Goal: Transaction & Acquisition: Purchase product/service

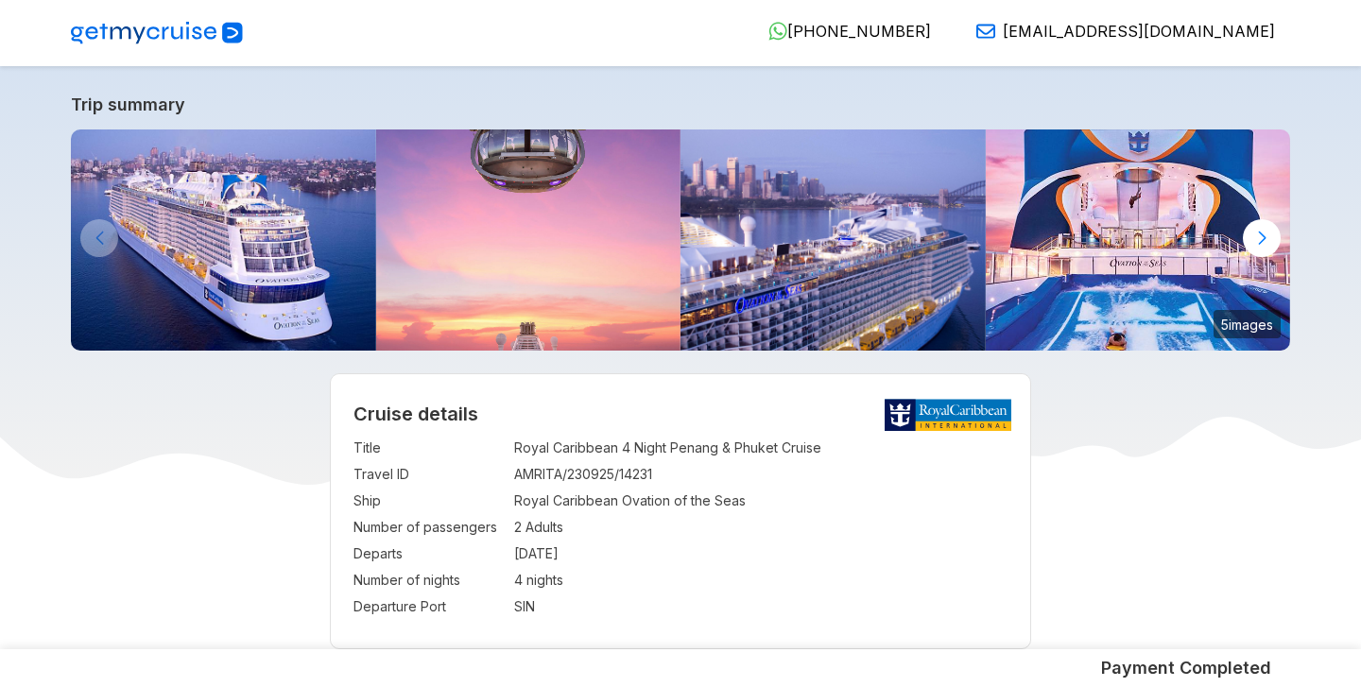
select select "**"
select select "*"
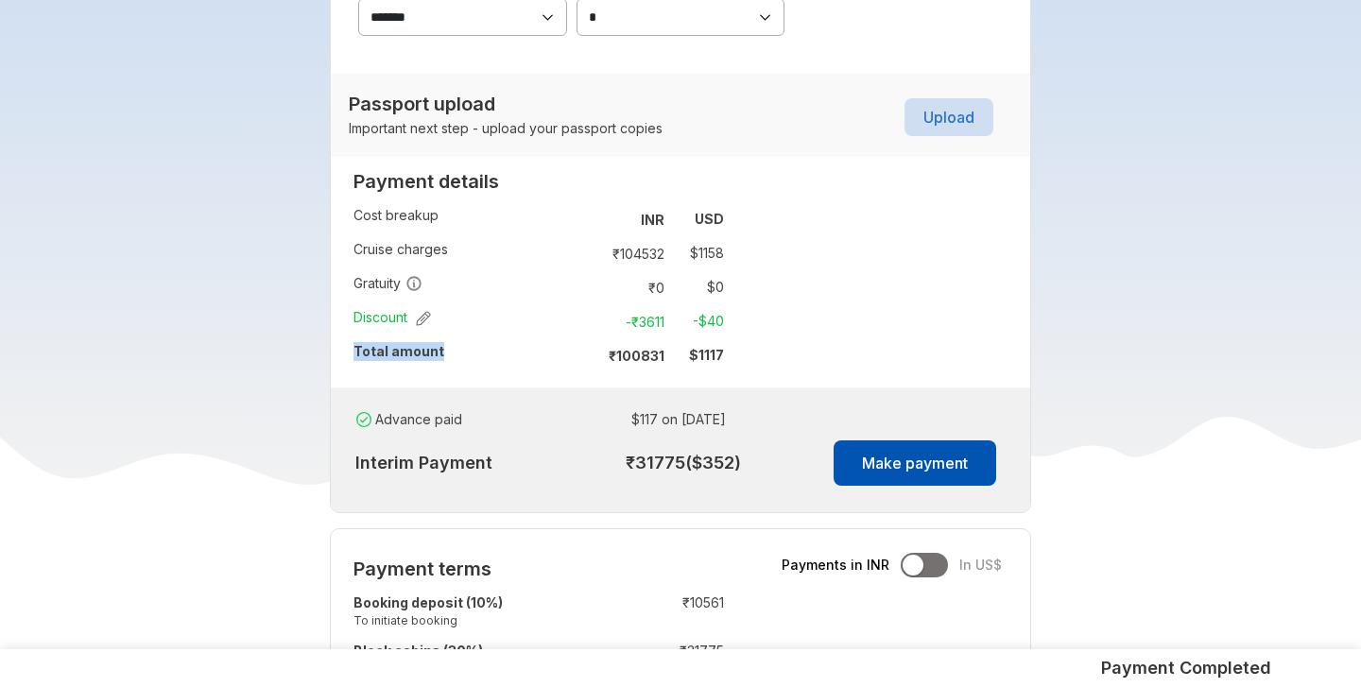
click at [883, 457] on button "Make payment" at bounding box center [915, 463] width 163 height 45
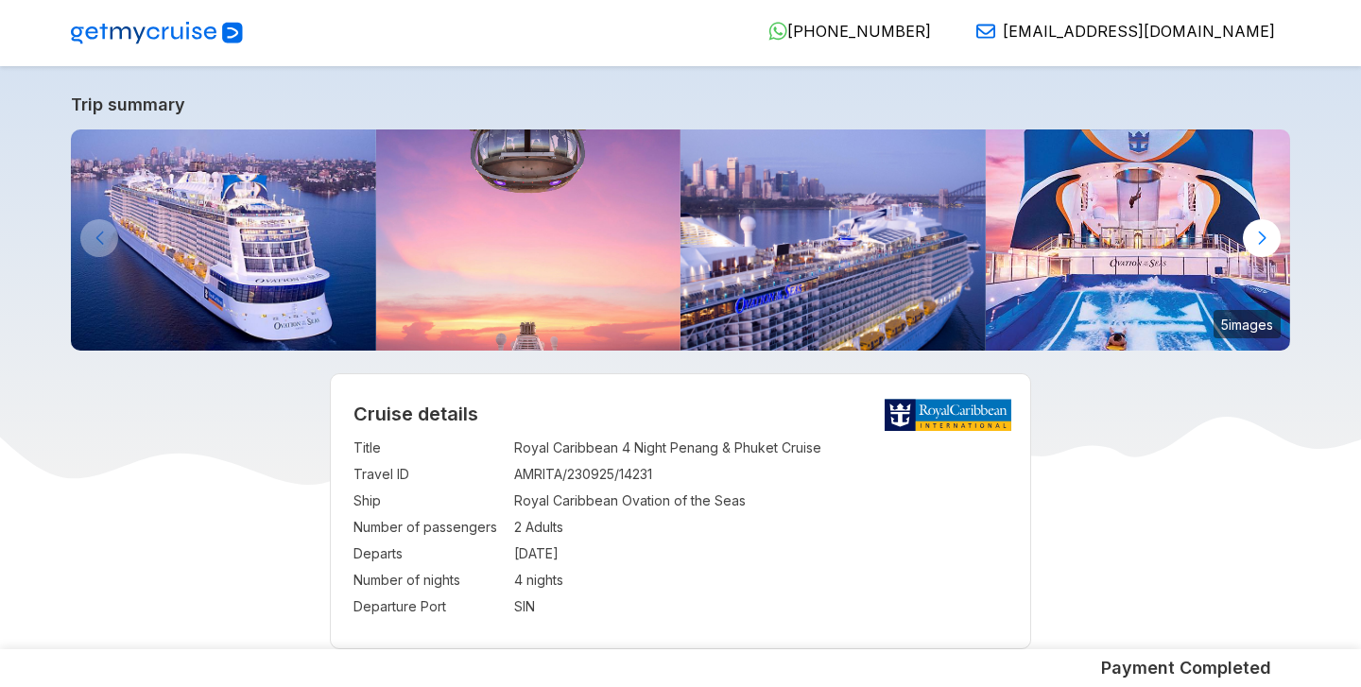
select select "**"
select select "*"
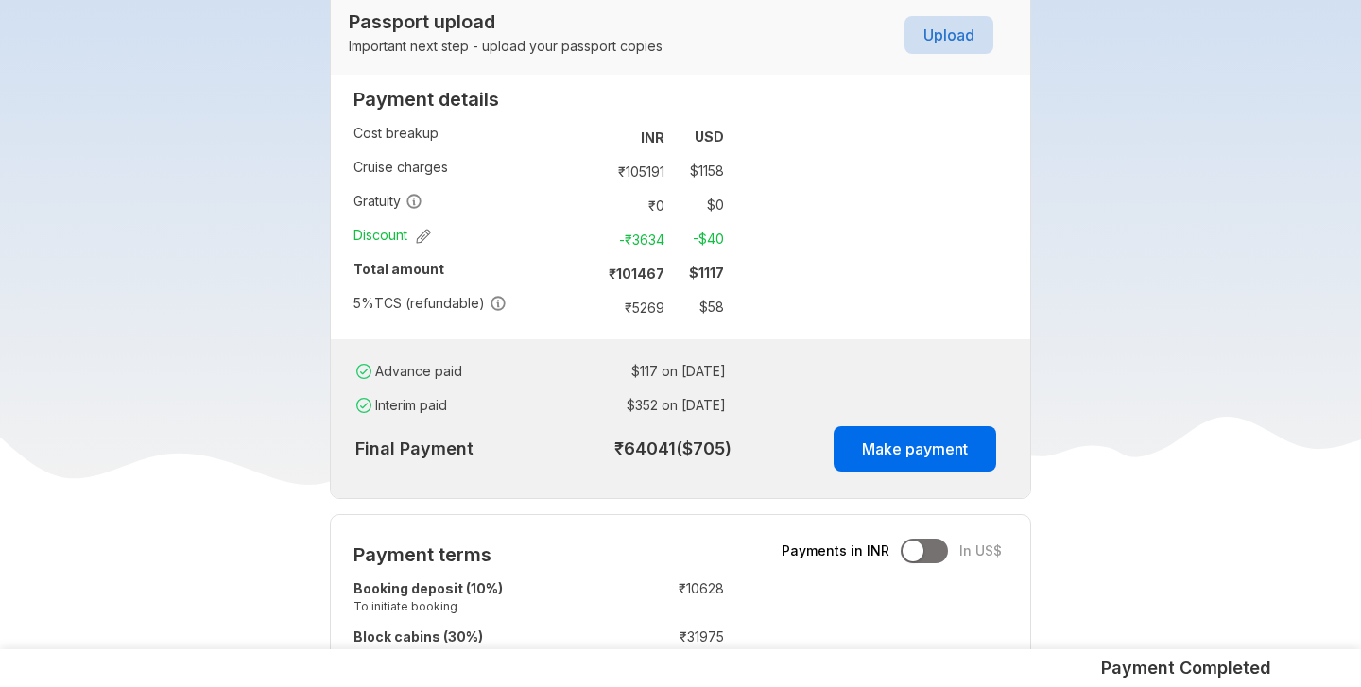
scroll to position [1303, 0]
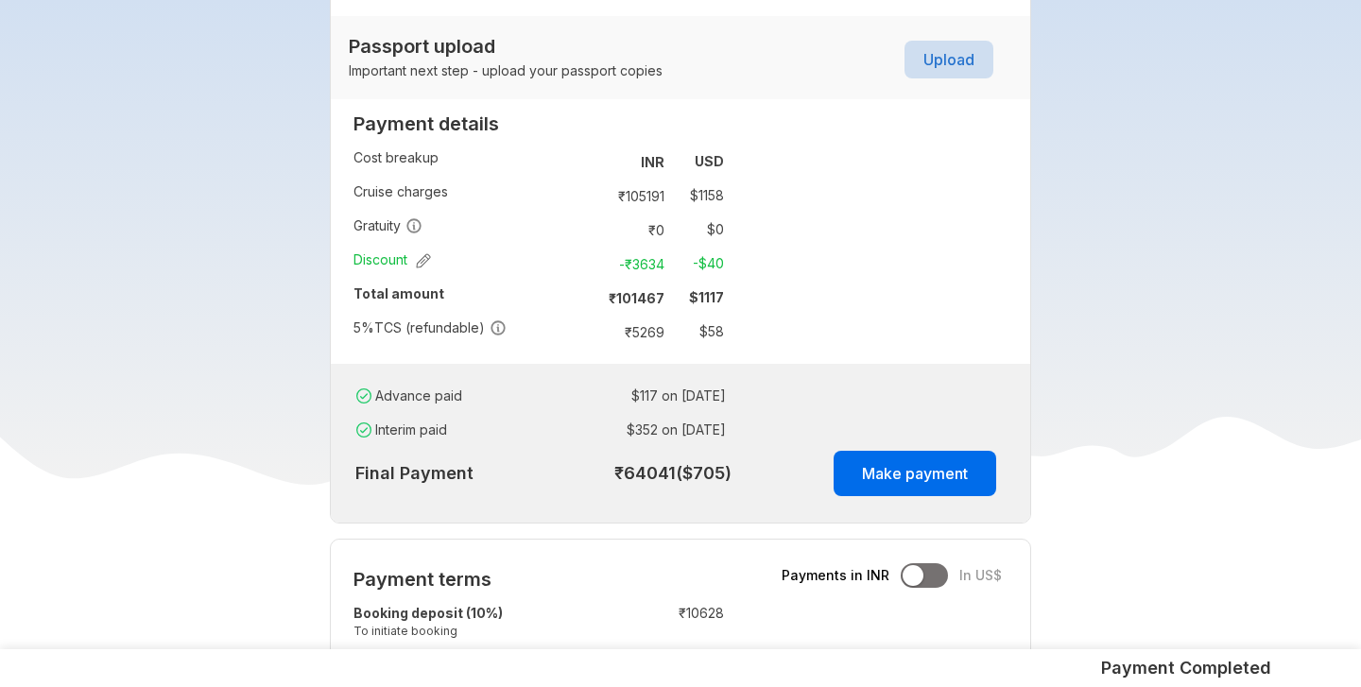
click at [611, 301] on strong "₹ 101467" at bounding box center [637, 298] width 56 height 16
drag, startPoint x: 611, startPoint y: 301, endPoint x: 744, endPoint y: 301, distance: 133.3
click at [744, 301] on div "Payment details Cost breakup : INR USD Cruise charges : ₹ 105191 $ 1158 Gratuit…" at bounding box center [539, 234] width 416 height 259
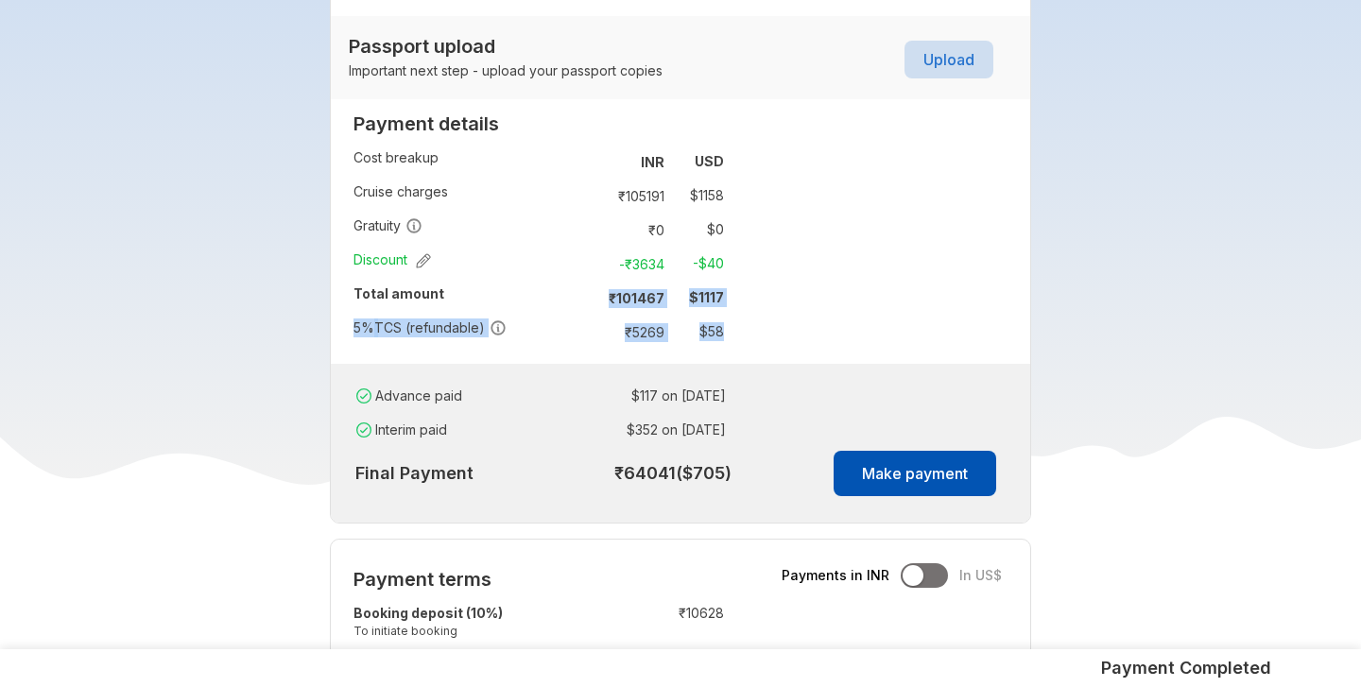
click at [907, 462] on button "Make payment" at bounding box center [915, 473] width 163 height 45
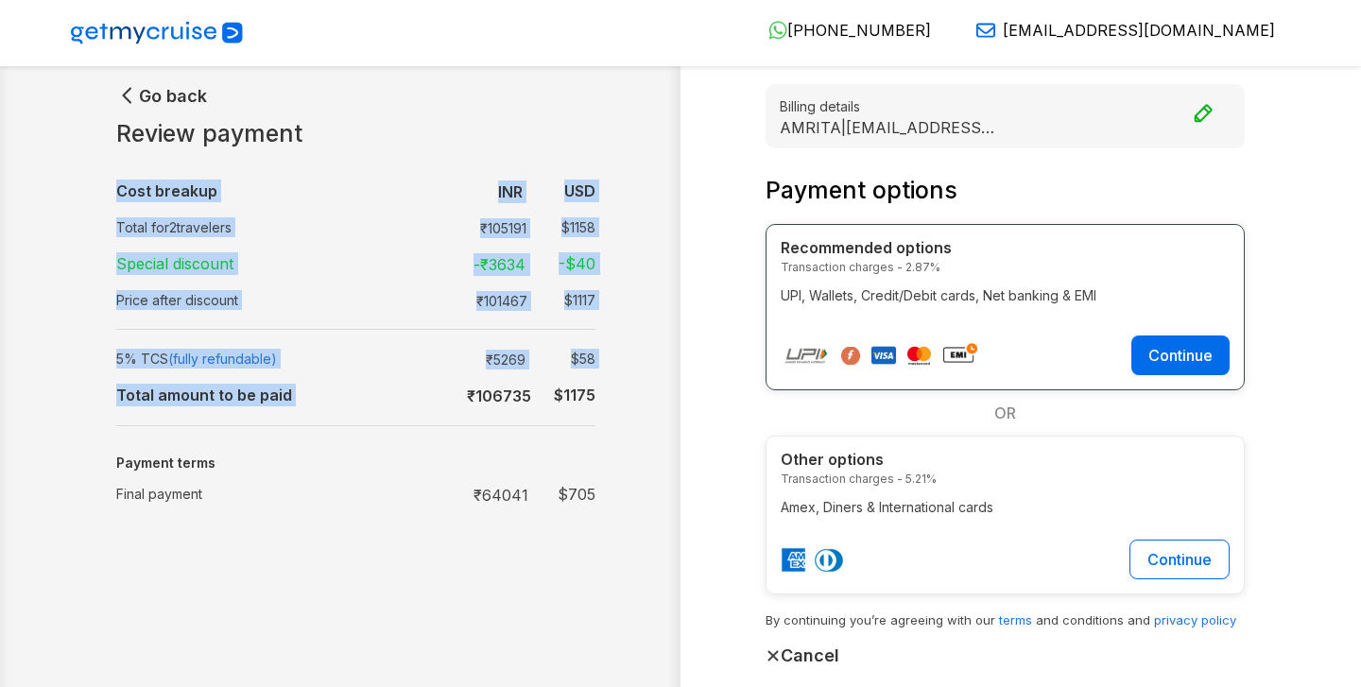
drag, startPoint x: 465, startPoint y: 397, endPoint x: 609, endPoint y: 398, distance: 143.7
click at [609, 398] on div "Go back Review payment Cost breakup : INR USD Total for 2 travelers : ₹ 105191 …" at bounding box center [375, 405] width 612 height 642
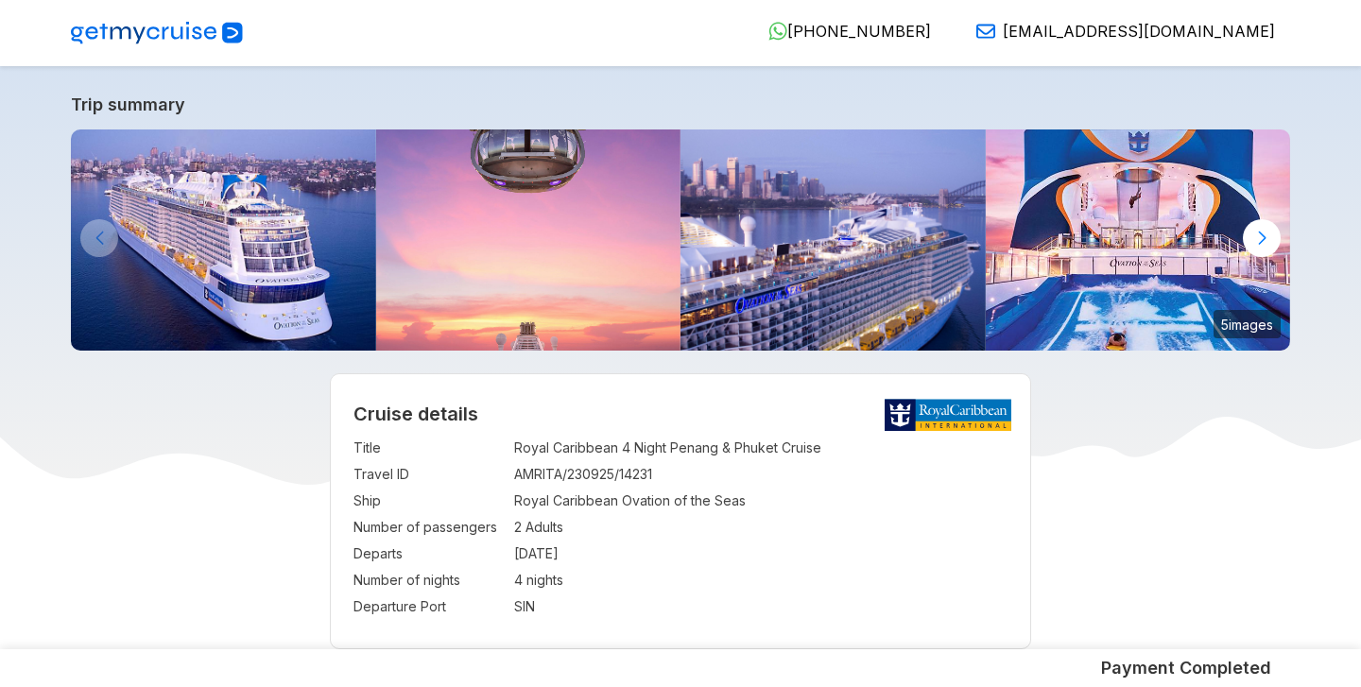
select select "**"
select select "*"
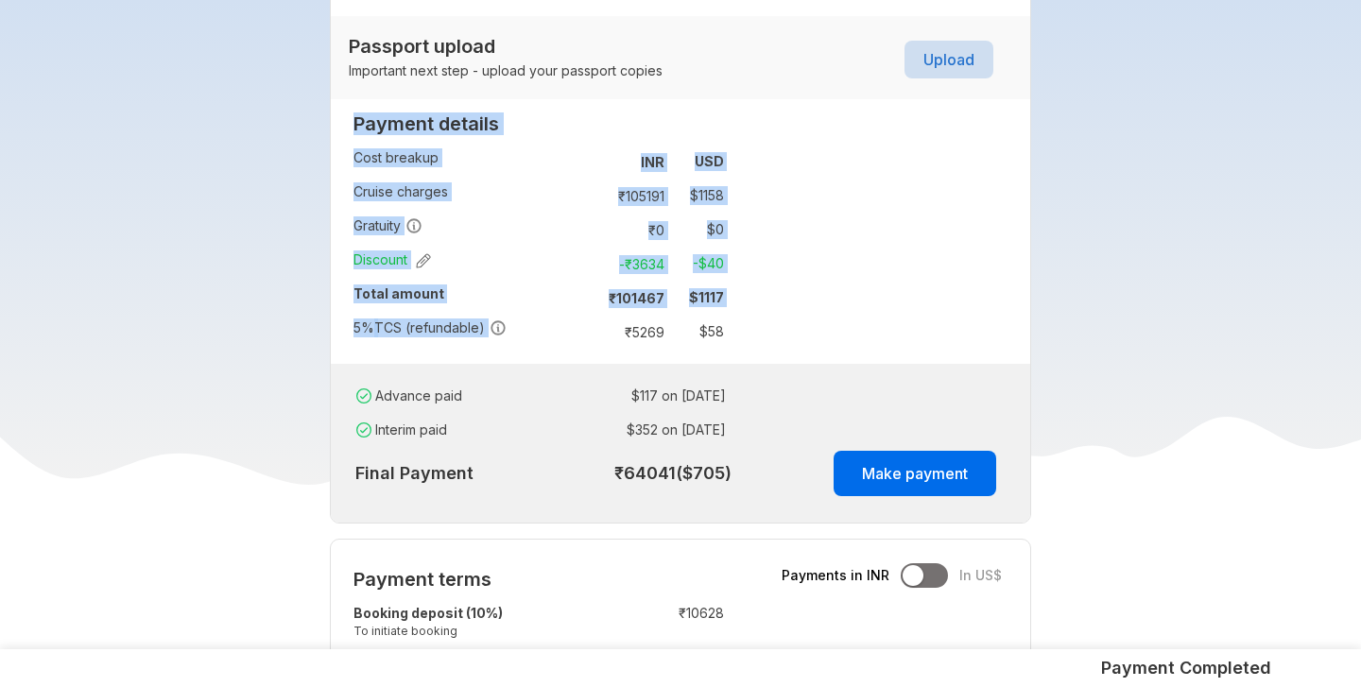
drag, startPoint x: 353, startPoint y: 333, endPoint x: 608, endPoint y: 340, distance: 255.3
click at [608, 340] on div "Payment details Cost breakup : INR USD Cruise charges : ₹ 105191 $ 1158 Gratuit…" at bounding box center [539, 234] width 416 height 259
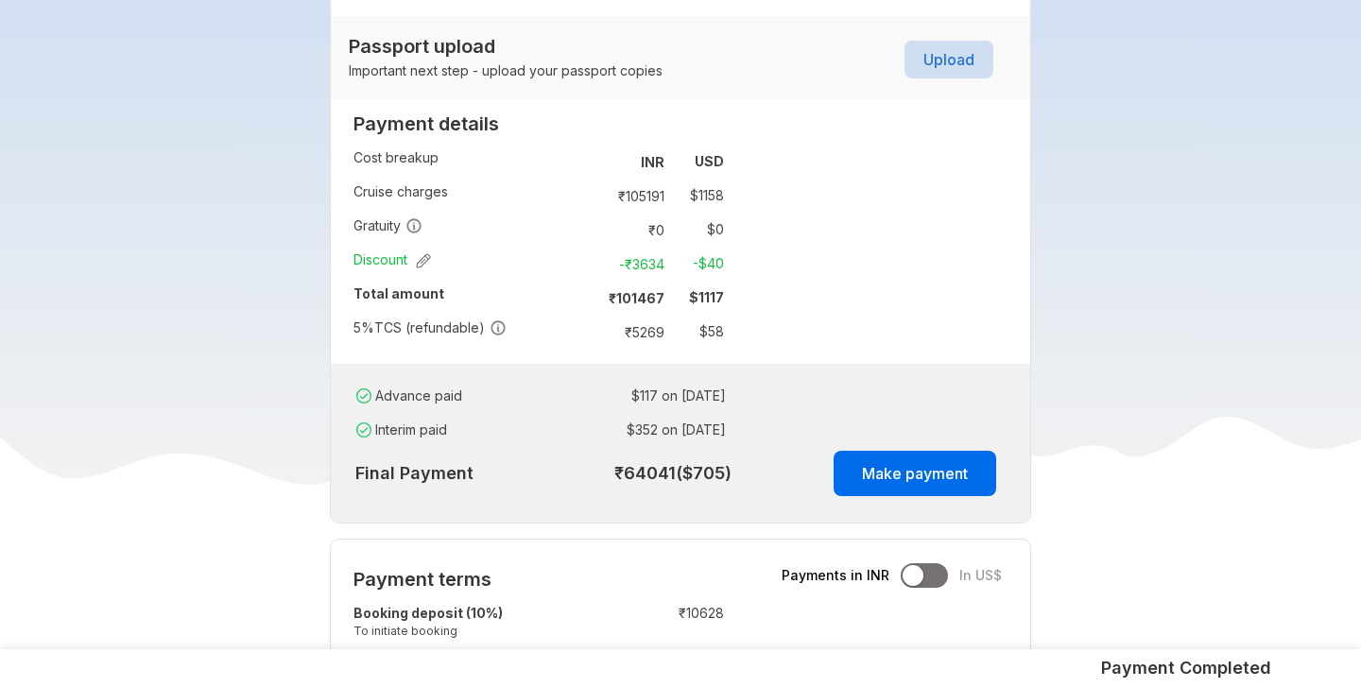
click at [815, 352] on div "**********" at bounding box center [681, 21] width 702 height 1005
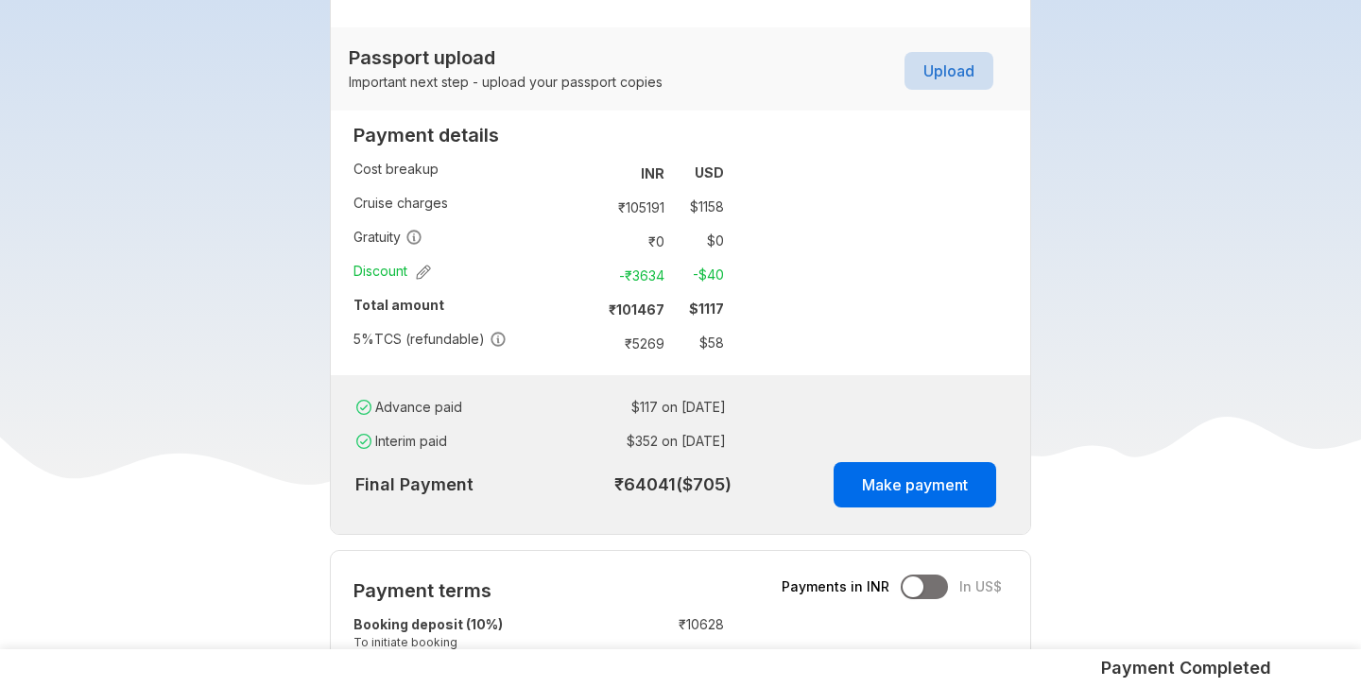
scroll to position [1289, 0]
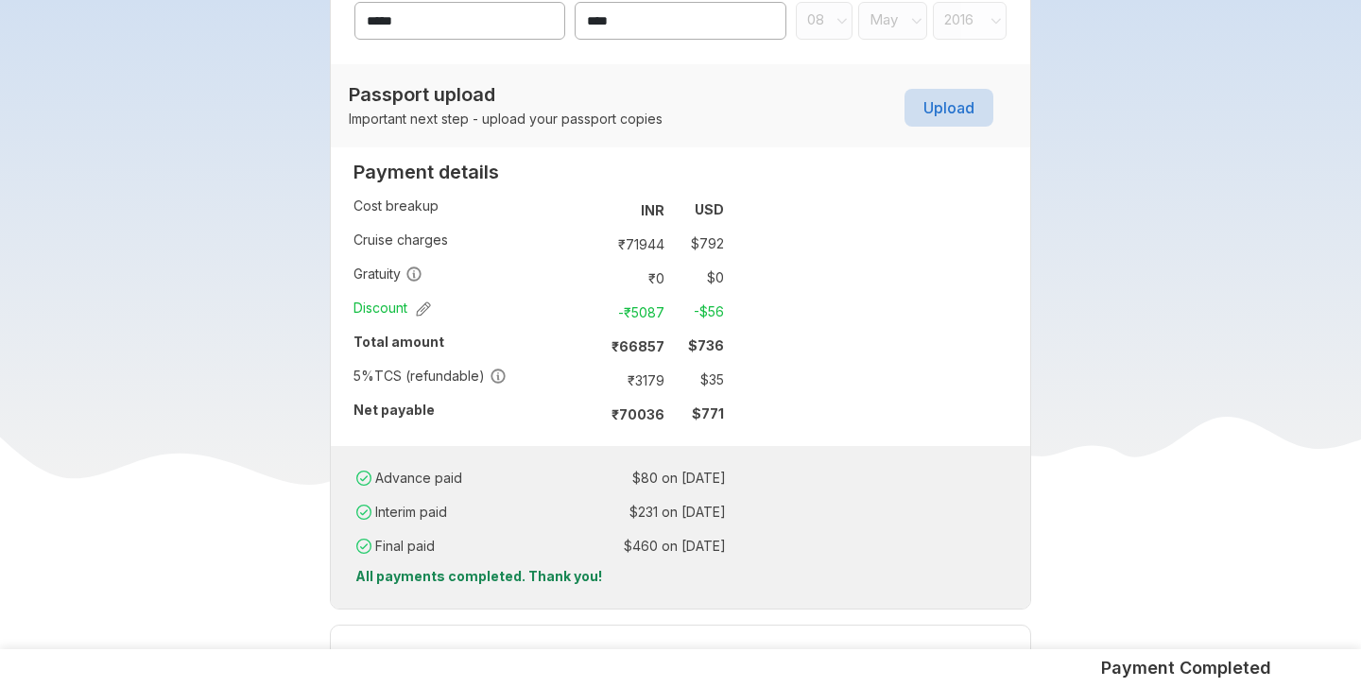
scroll to position [1341, 0]
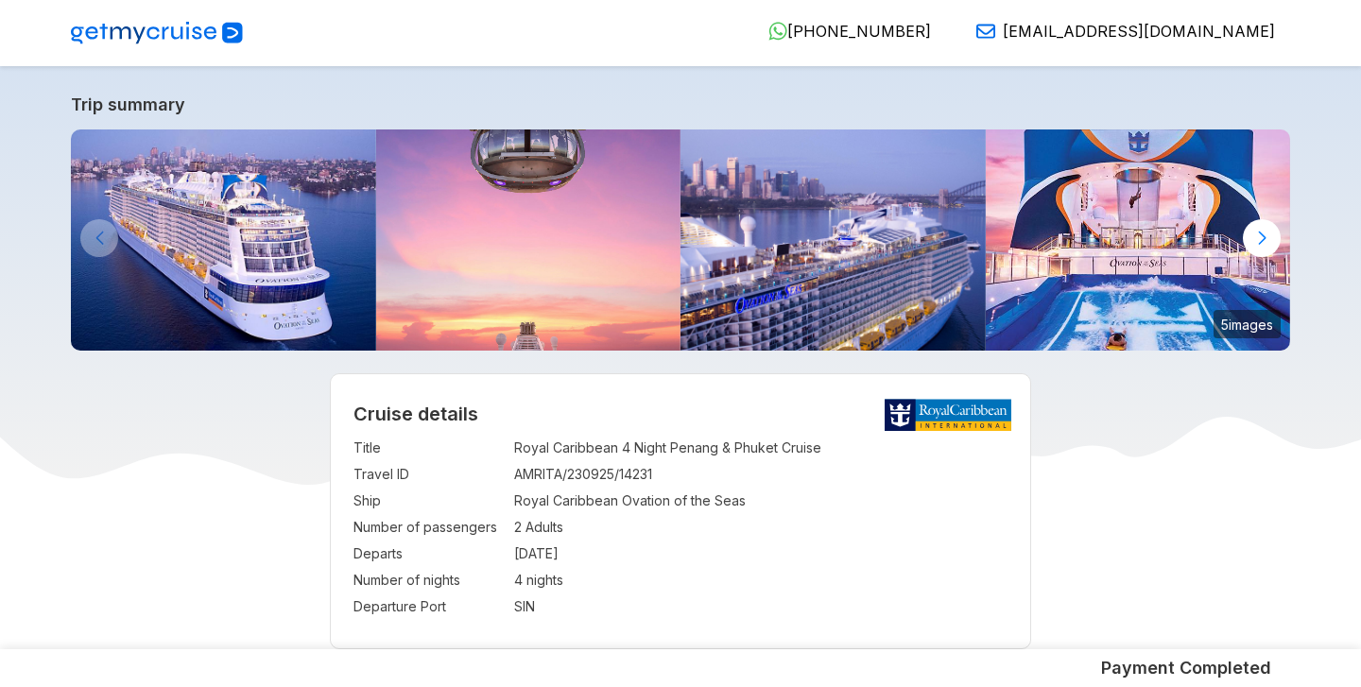
select select "**"
select select "*"
select select "**"
select select "*"
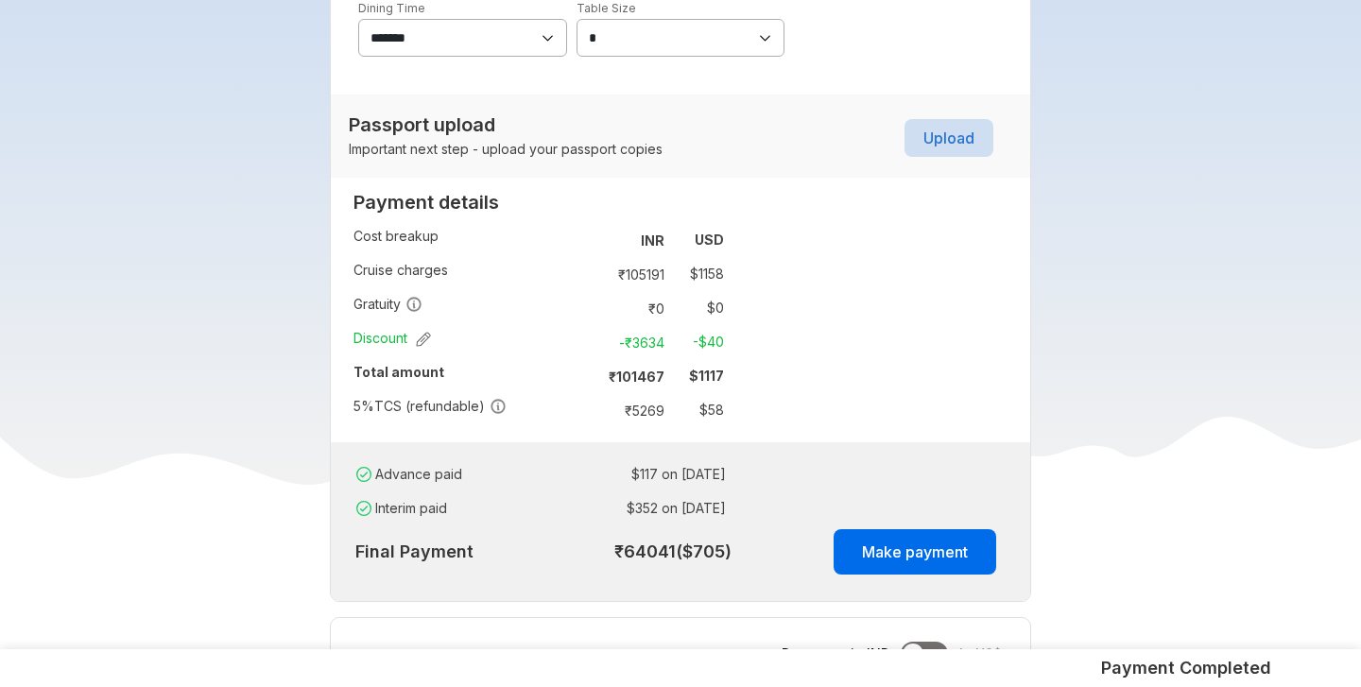
scroll to position [1227, 0]
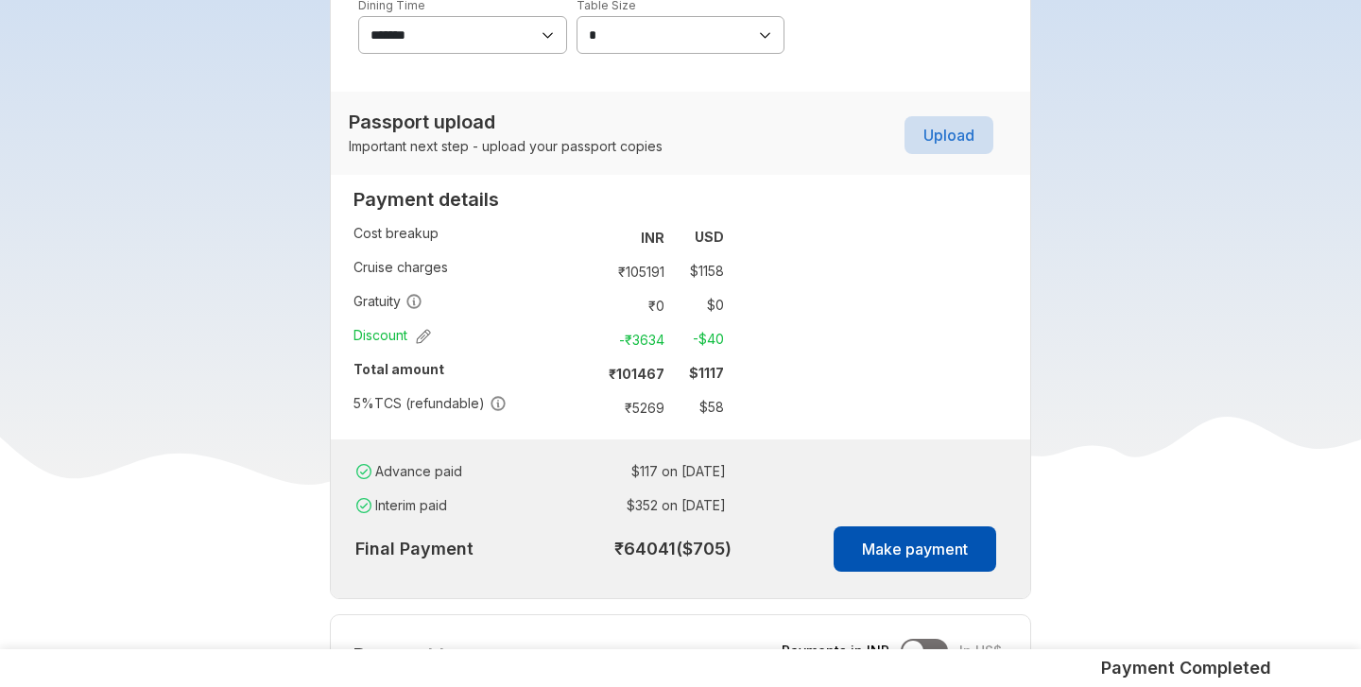
click at [907, 564] on button "Make payment" at bounding box center [915, 549] width 163 height 45
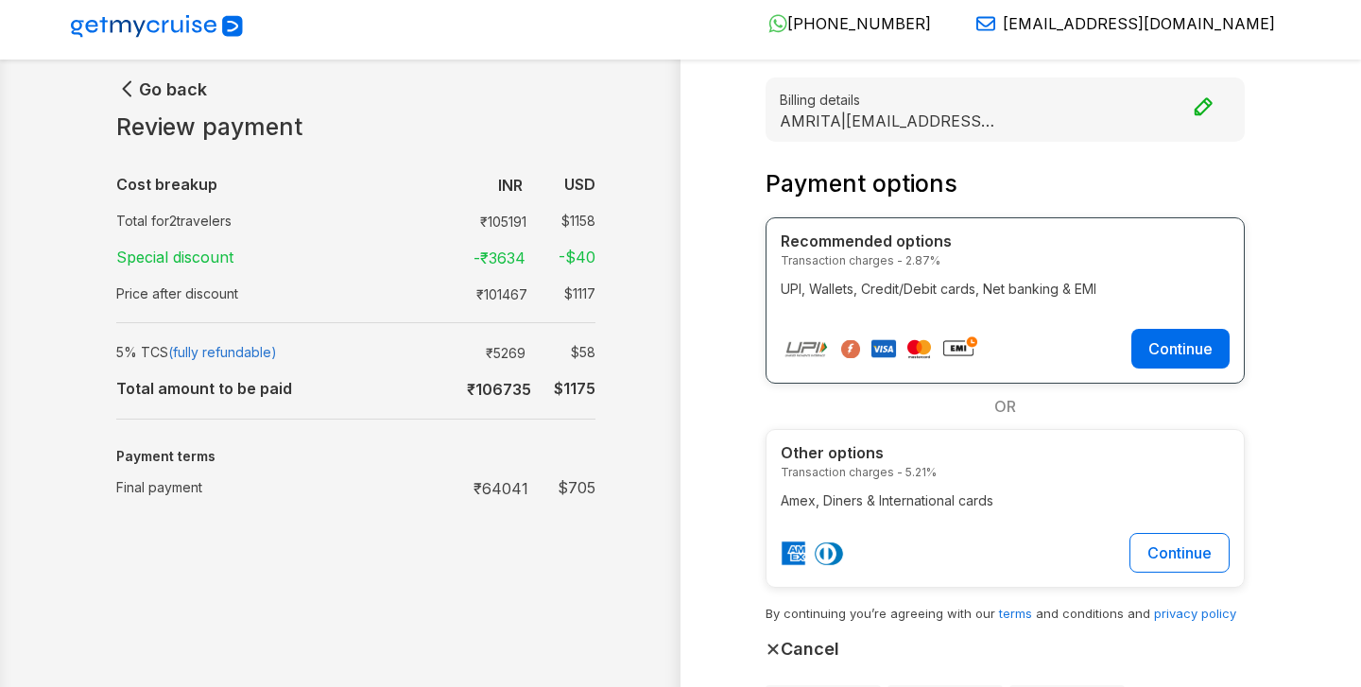
scroll to position [6, 0]
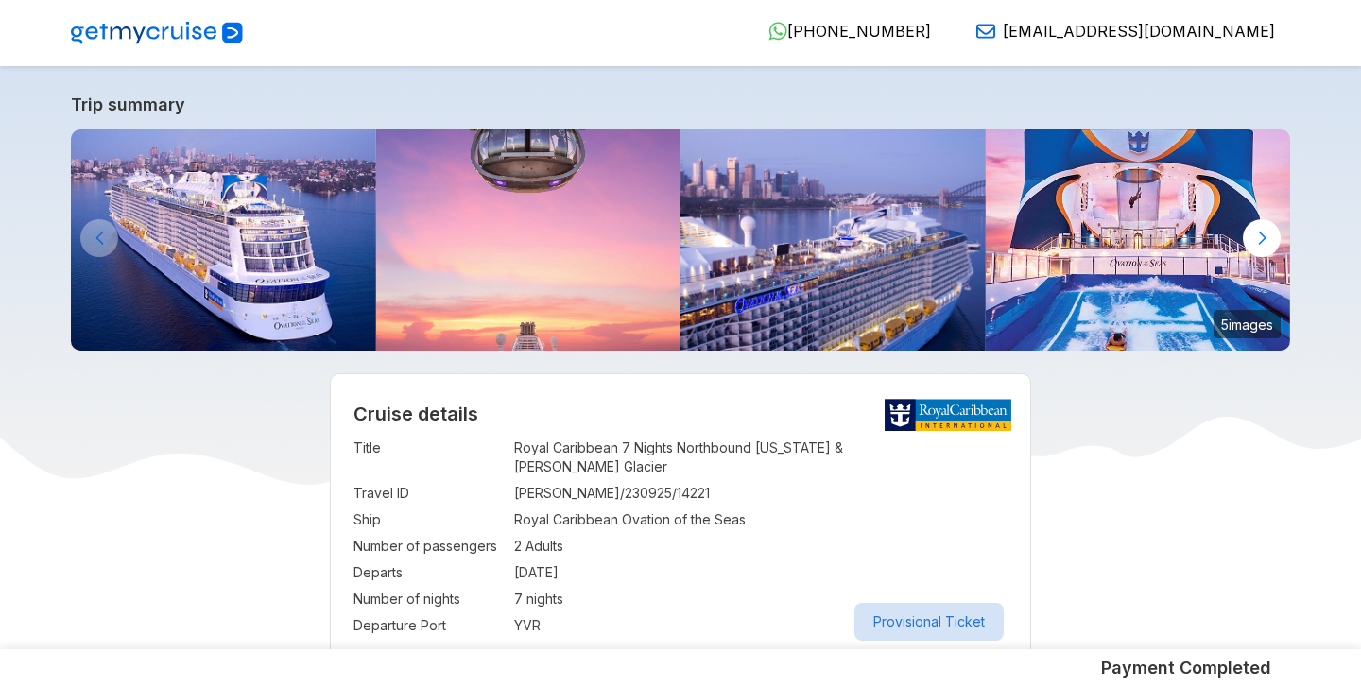
select select "**"
select select "*"
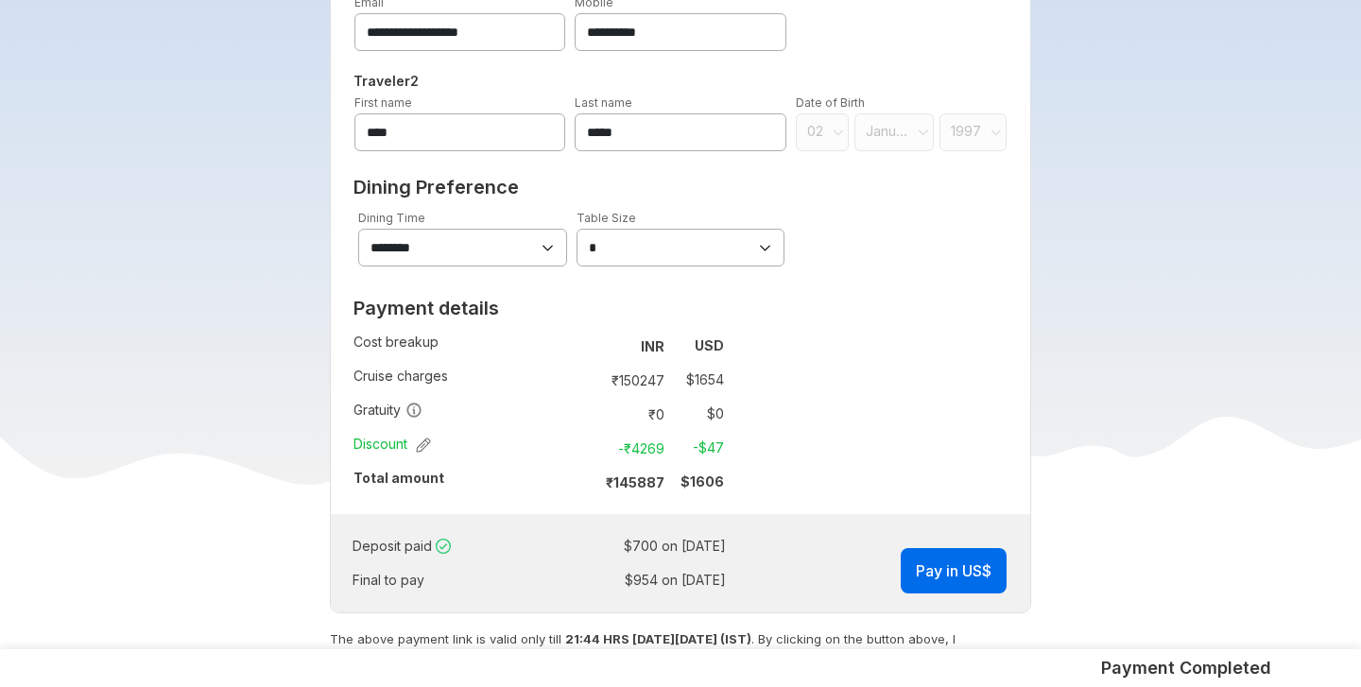
scroll to position [1153, 0]
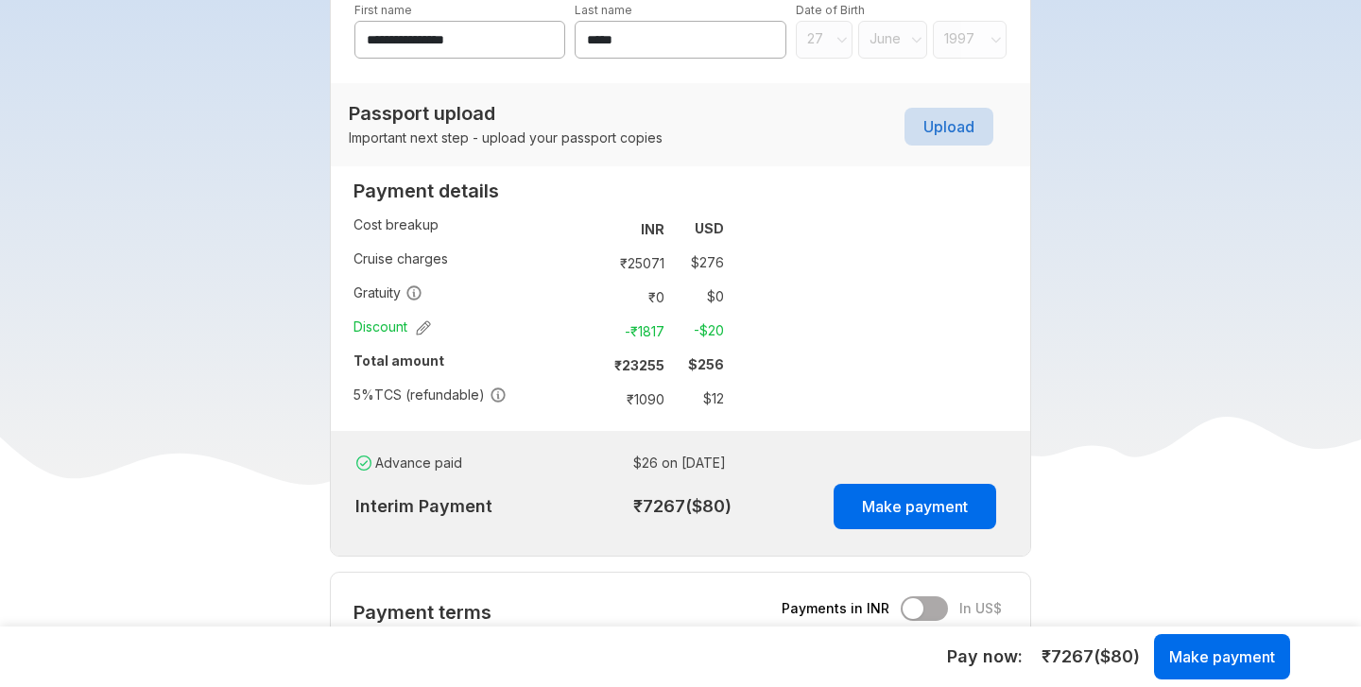
scroll to position [1084, 0]
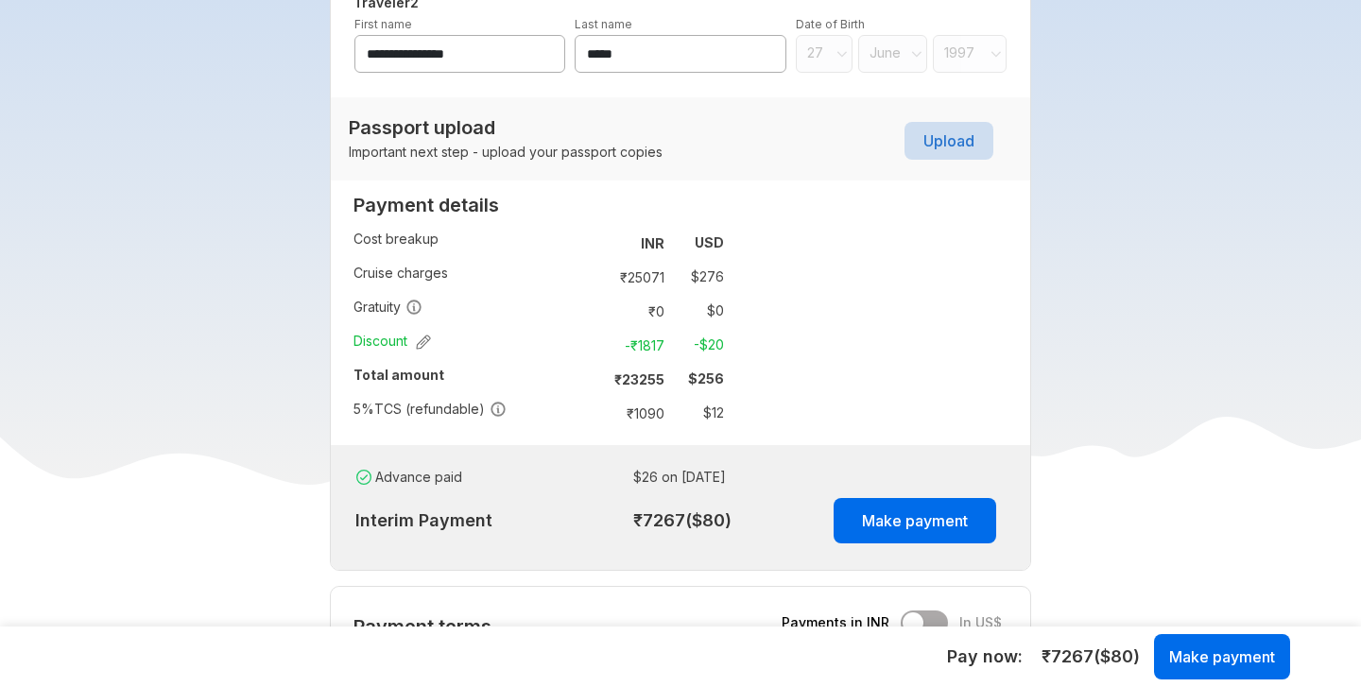
scroll to position [1101, 0]
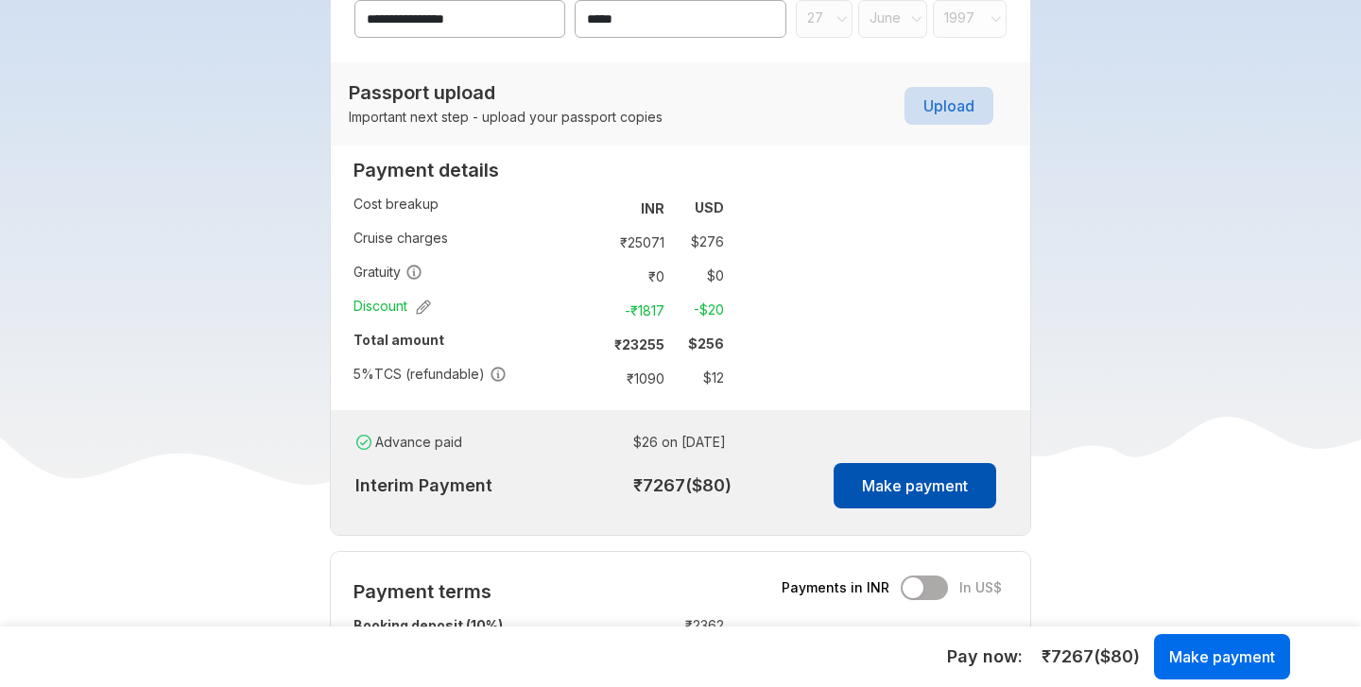
click at [951, 503] on button "Make payment" at bounding box center [915, 485] width 163 height 45
drag, startPoint x: 354, startPoint y: 377, endPoint x: 480, endPoint y: 386, distance: 127.0
click at [480, 384] on span "5 % TCS (refundable)" at bounding box center [430, 374] width 153 height 19
copy span "5 % TCS (refundable)"
click at [376, 384] on span "5 % TCS (refundable)" at bounding box center [430, 374] width 153 height 19
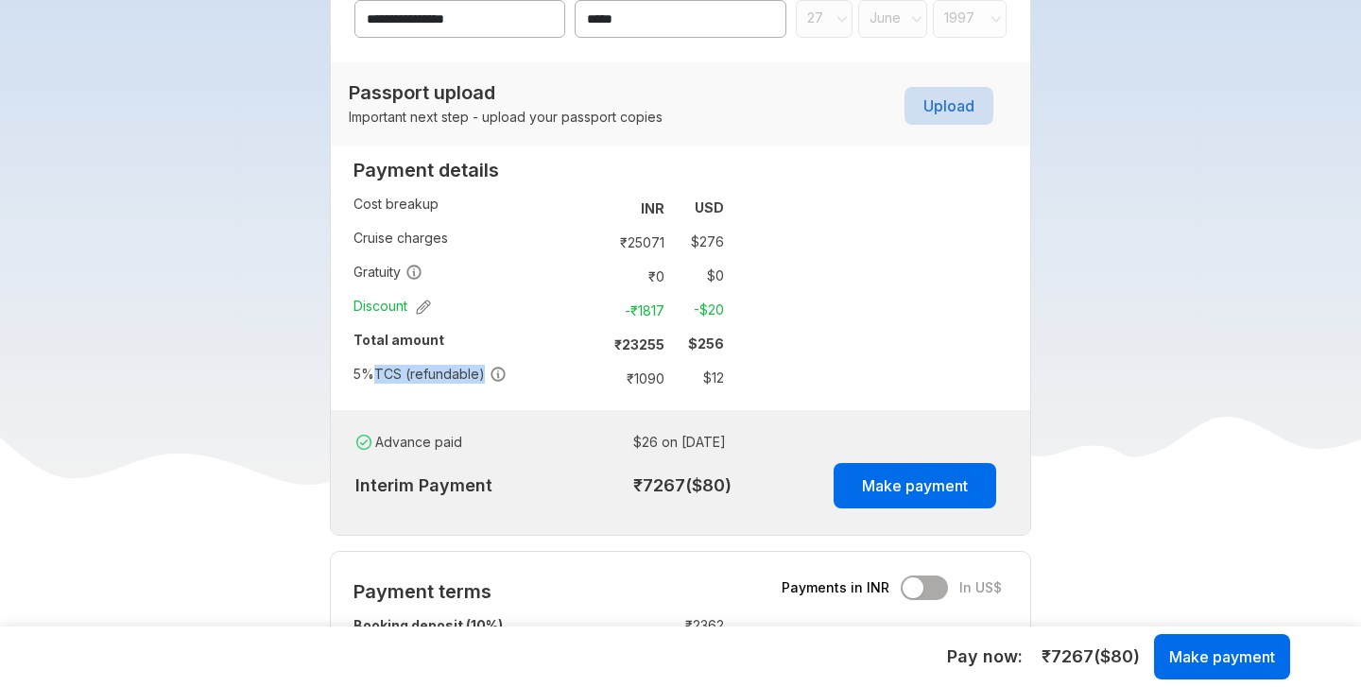
drag, startPoint x: 374, startPoint y: 377, endPoint x: 481, endPoint y: 379, distance: 106.8
click at [481, 379] on span "5 % TCS (refundable)" at bounding box center [430, 374] width 153 height 19
copy span "TCS (refundable)"
click at [907, 486] on button "Make payment" at bounding box center [915, 485] width 163 height 45
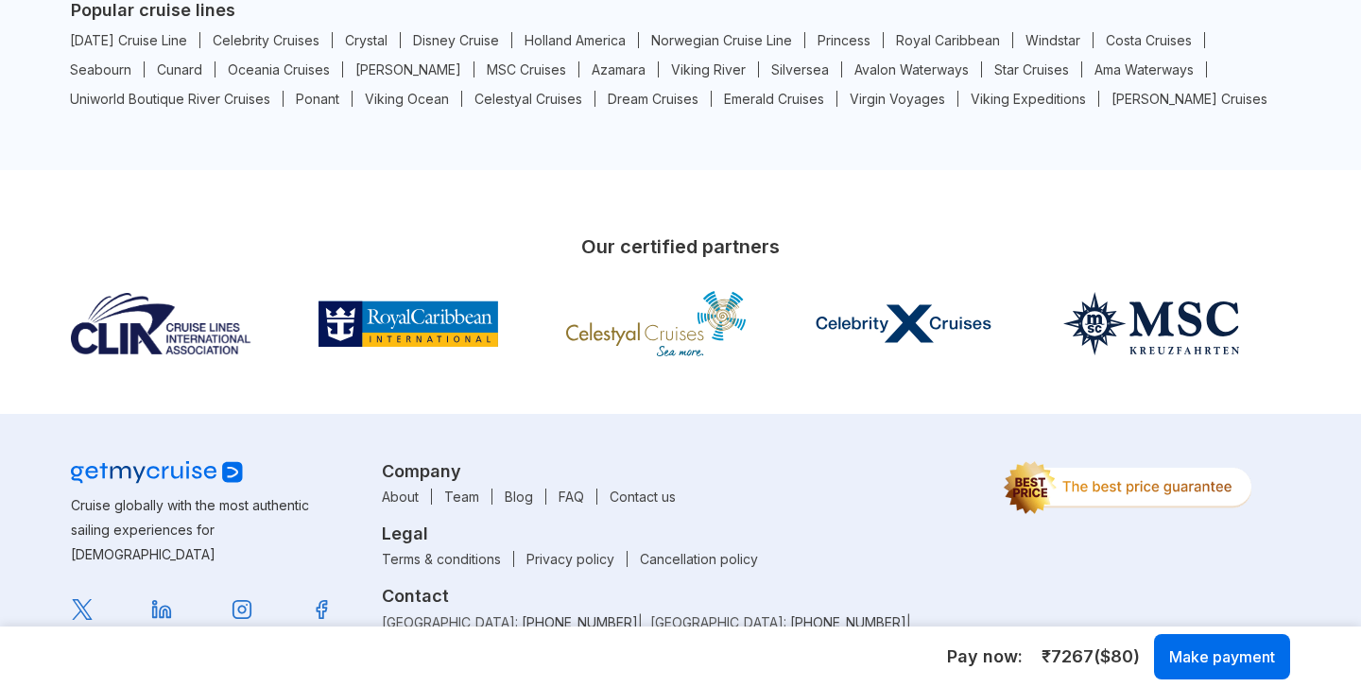
scroll to position [10791, 0]
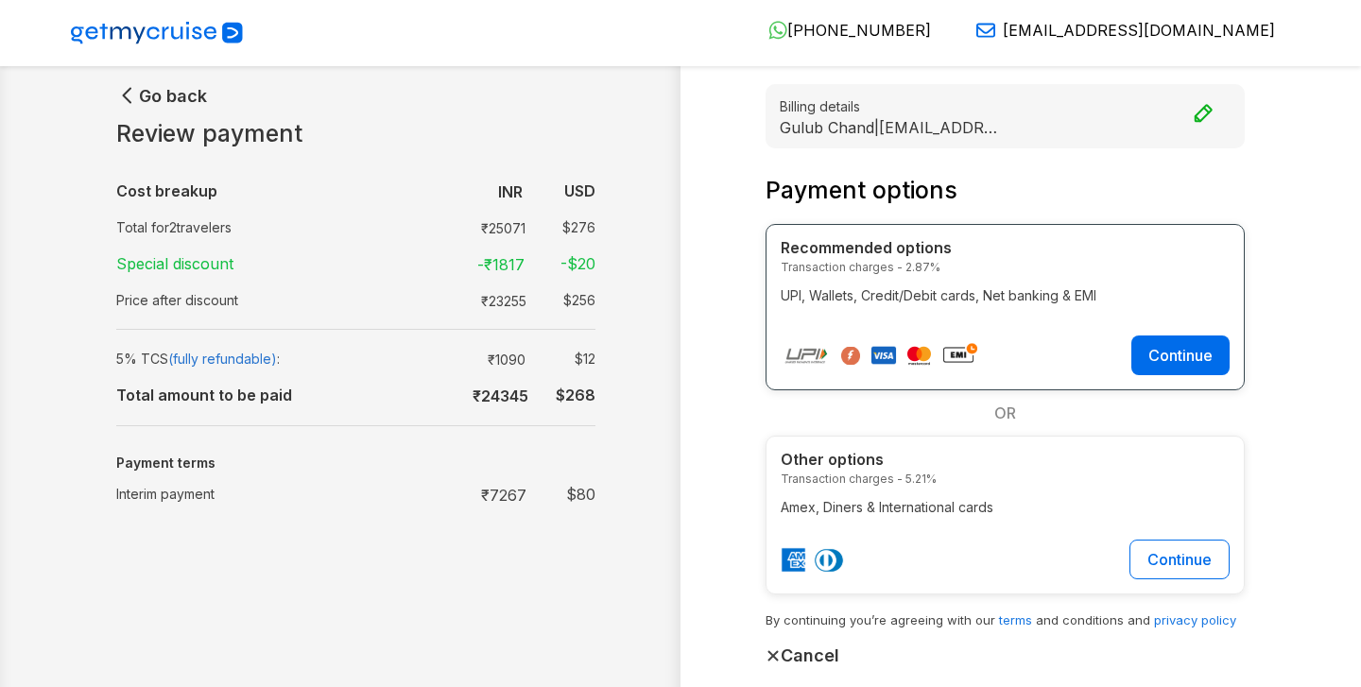
click at [481, 399] on b "₹ 24345" at bounding box center [501, 396] width 56 height 19
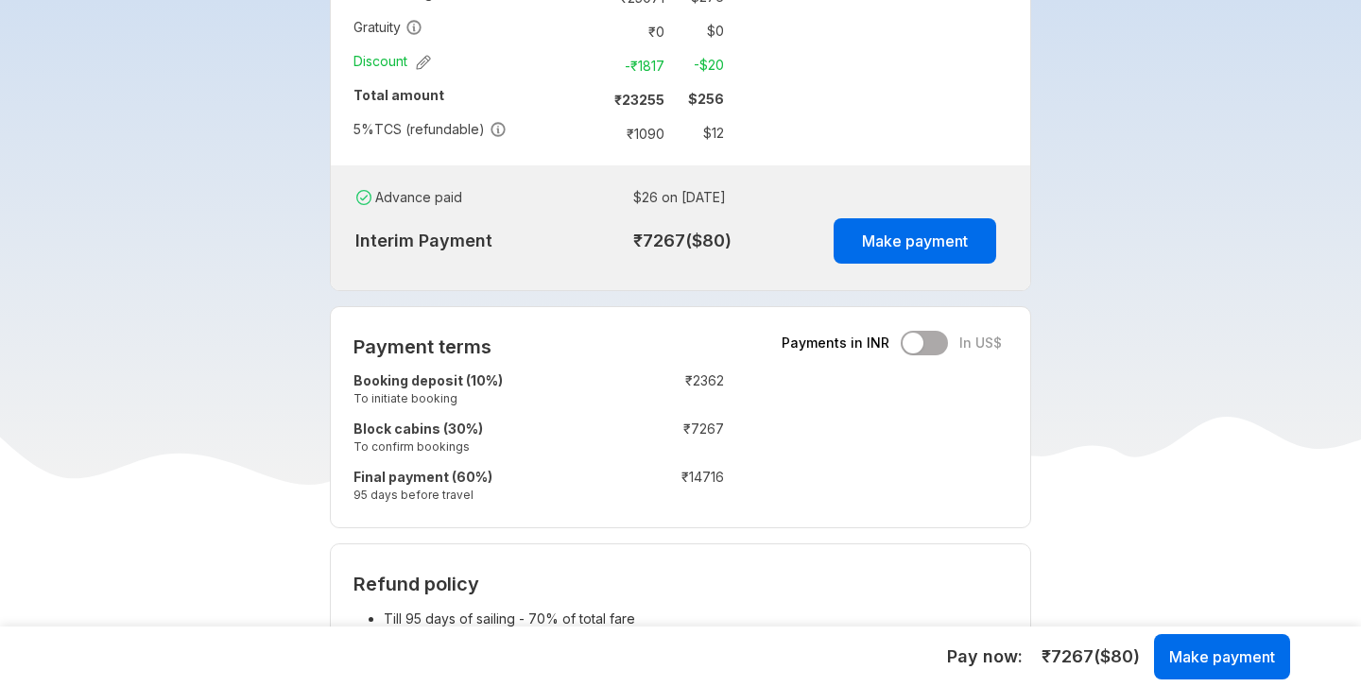
scroll to position [1344, 0]
